Goal: Task Accomplishment & Management: Use online tool/utility

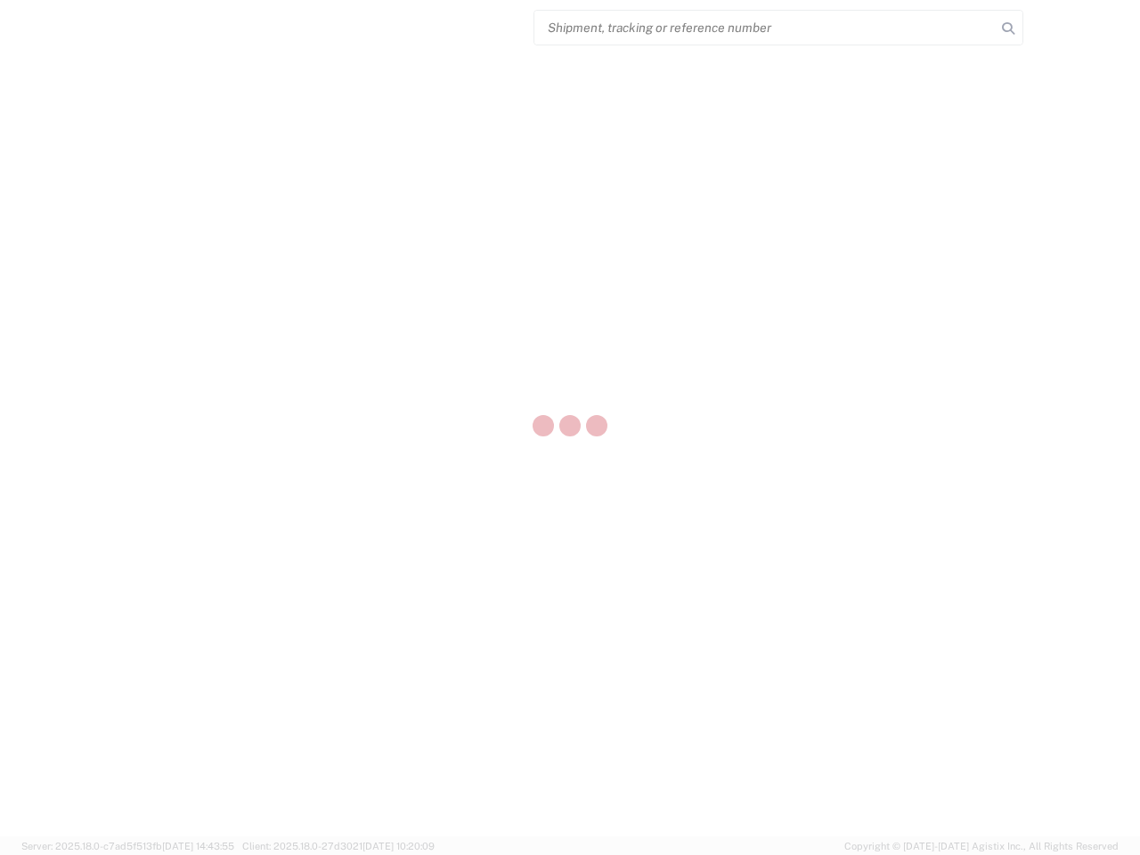
select select "US"
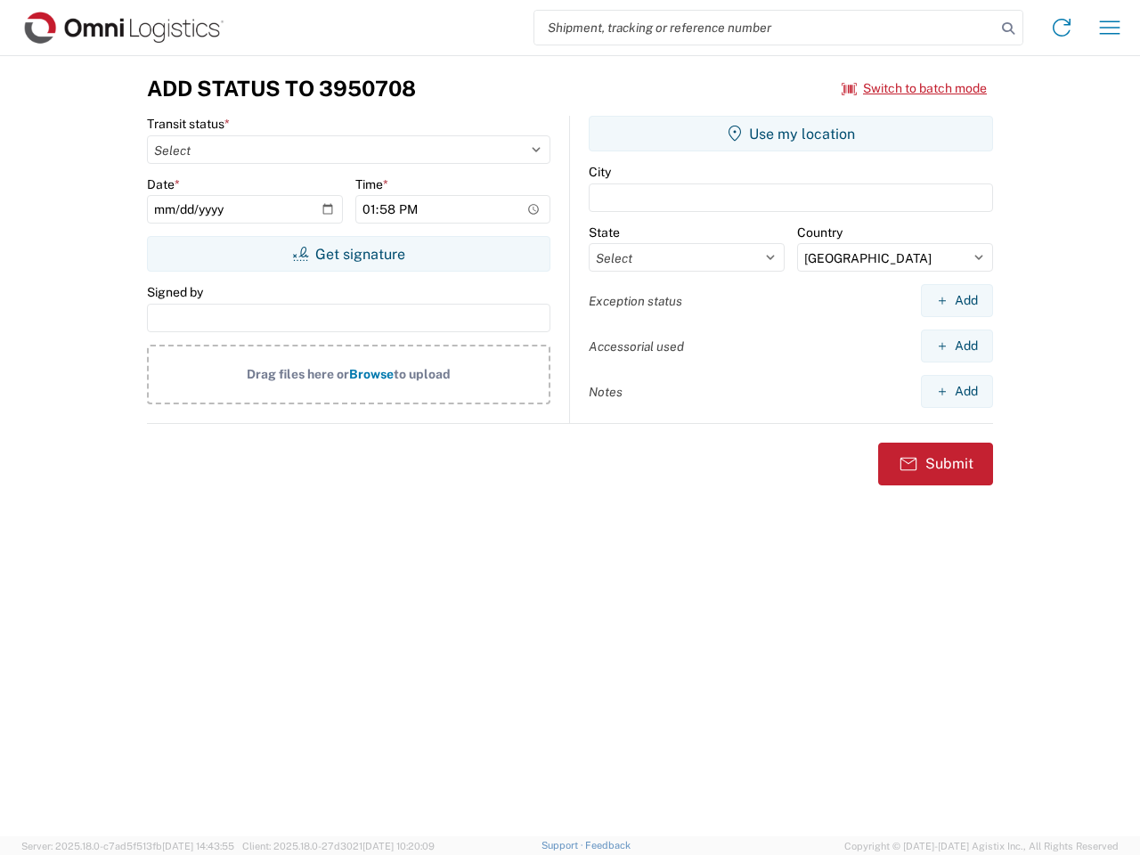
click at [765, 28] on input "search" at bounding box center [764, 28] width 461 height 34
click at [1008, 28] on icon at bounding box center [1008, 28] width 25 height 25
click at [1062, 28] on icon at bounding box center [1061, 27] width 28 height 28
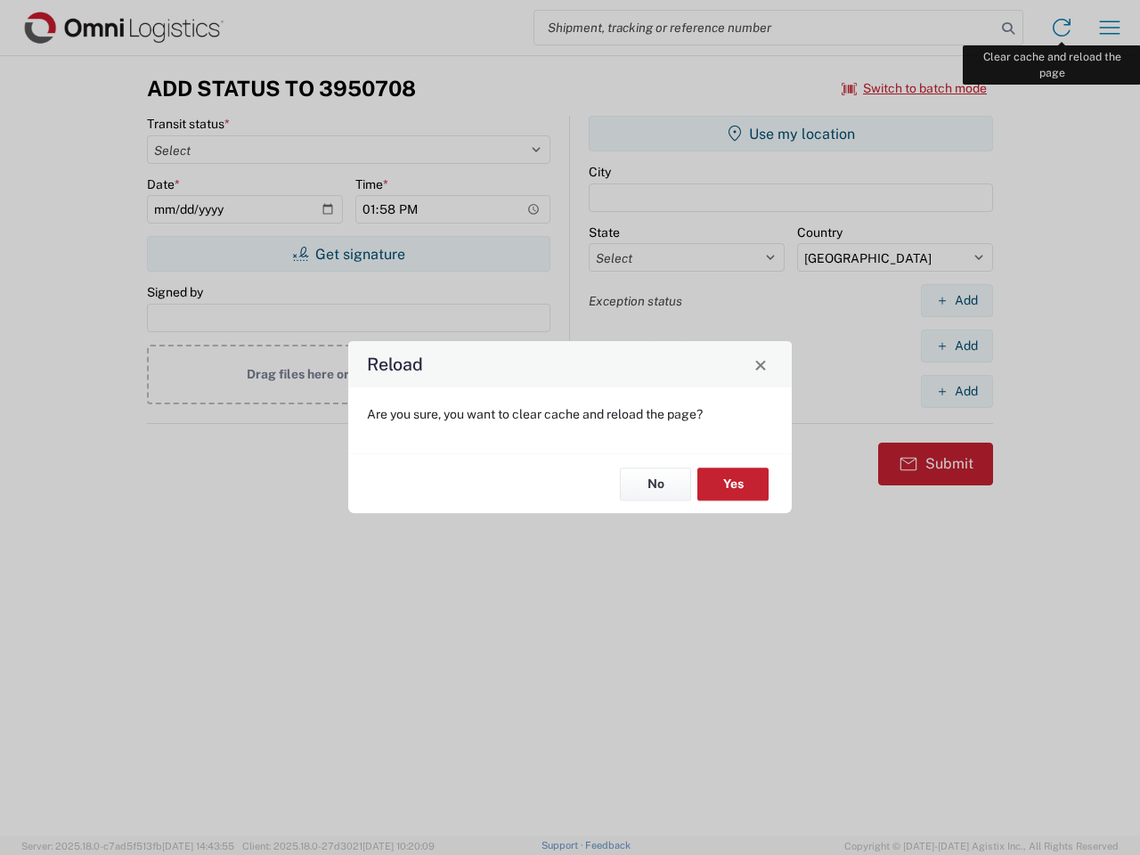
click at [1110, 28] on div "Reload Are you sure, you want to clear cache and reload the page? No Yes" at bounding box center [570, 427] width 1140 height 855
click at [915, 88] on div "Reload Are you sure, you want to clear cache and reload the page? No Yes" at bounding box center [570, 427] width 1140 height 855
click at [348, 254] on div "Reload Are you sure, you want to clear cache and reload the page? No Yes" at bounding box center [570, 427] width 1140 height 855
click at [791, 134] on div "Reload Are you sure, you want to clear cache and reload the page? No Yes" at bounding box center [570, 427] width 1140 height 855
click at [956, 300] on div "Reload Are you sure, you want to clear cache and reload the page? No Yes" at bounding box center [570, 427] width 1140 height 855
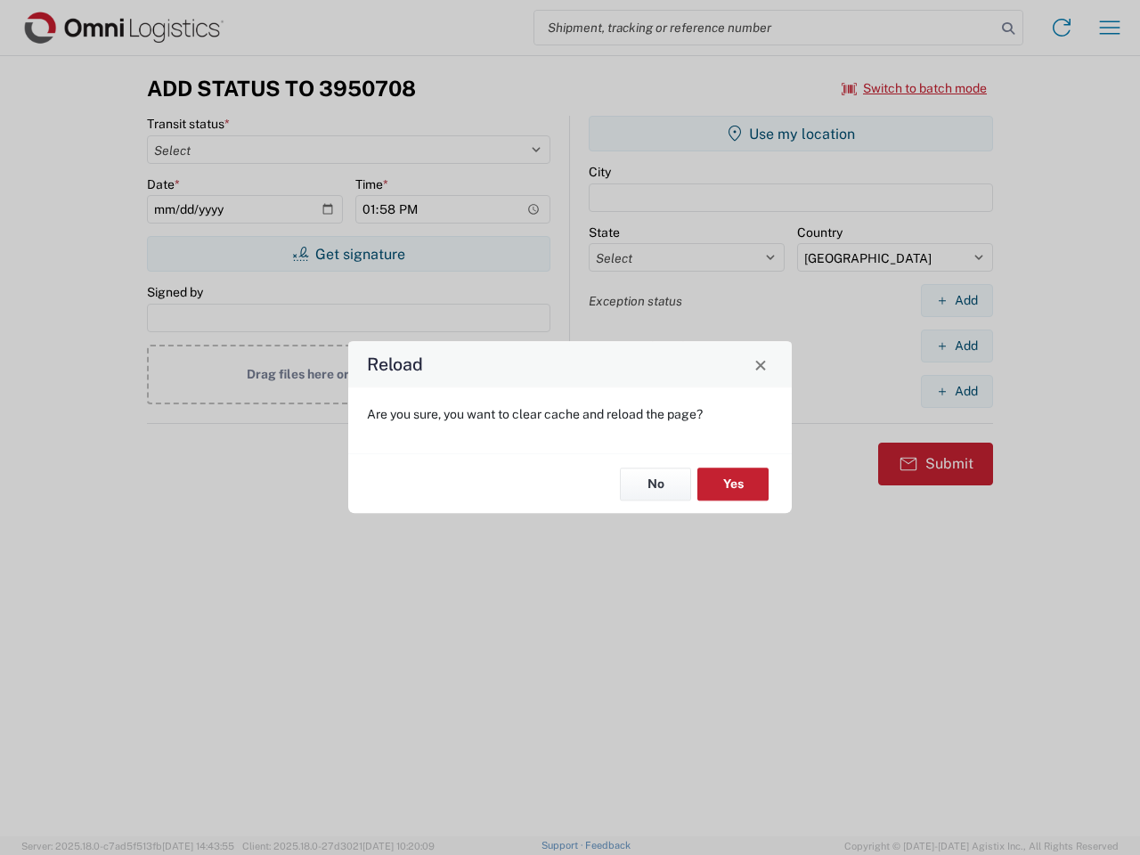
click at [956, 346] on div "Reload Are you sure, you want to clear cache and reload the page? No Yes" at bounding box center [570, 427] width 1140 height 855
click at [956, 391] on div "Reload Are you sure, you want to clear cache and reload the page? No Yes" at bounding box center [570, 427] width 1140 height 855
